Goal: Find specific page/section: Find specific page/section

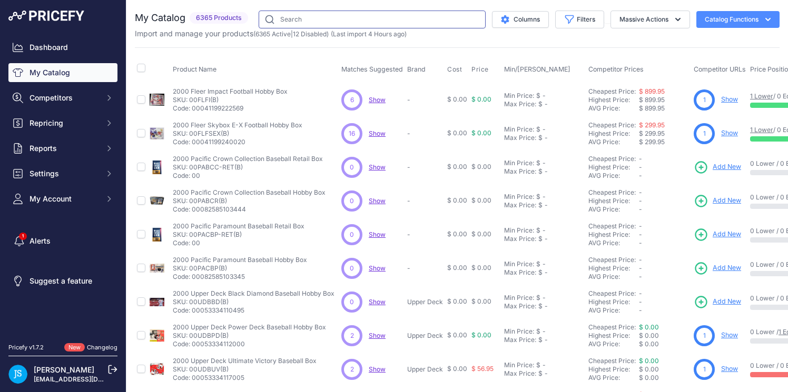
click at [399, 20] on input "text" at bounding box center [372, 20] width 227 height 18
type input "ogerpon"
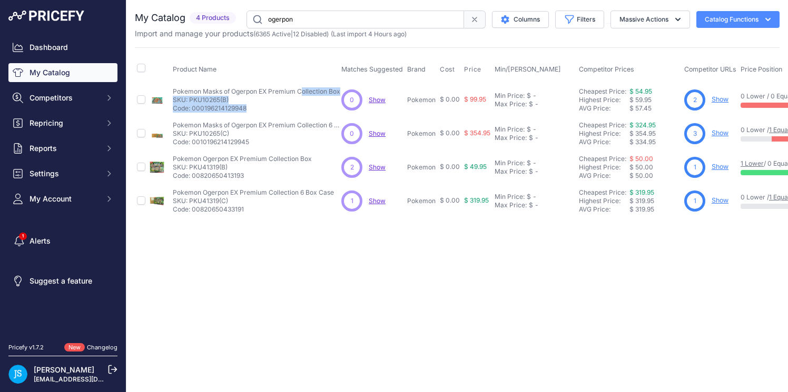
drag, startPoint x: 171, startPoint y: 90, endPoint x: 341, endPoint y: 93, distance: 170.1
click at [341, 93] on tr "Pokemon Masks of Ogerpon EX Premium Collection Box Show" at bounding box center [543, 100] width 817 height 34
click at [241, 97] on p "SKU: PKU10265(B)" at bounding box center [256, 100] width 167 height 8
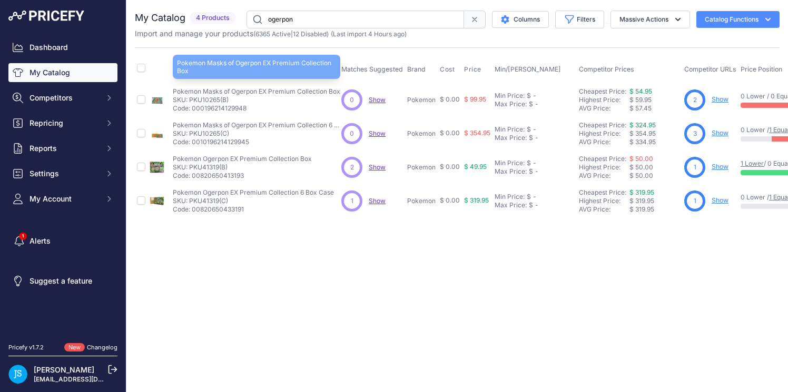
drag, startPoint x: 173, startPoint y: 90, endPoint x: 339, endPoint y: 91, distance: 165.9
click at [339, 91] on p "Pokemon Masks of Ogerpon EX Premium Collection Box" at bounding box center [256, 91] width 167 height 8
copy p "Pokemon Masks of Ogerpon EX Premium Collection Box"
